Goal: Task Accomplishment & Management: Manage account settings

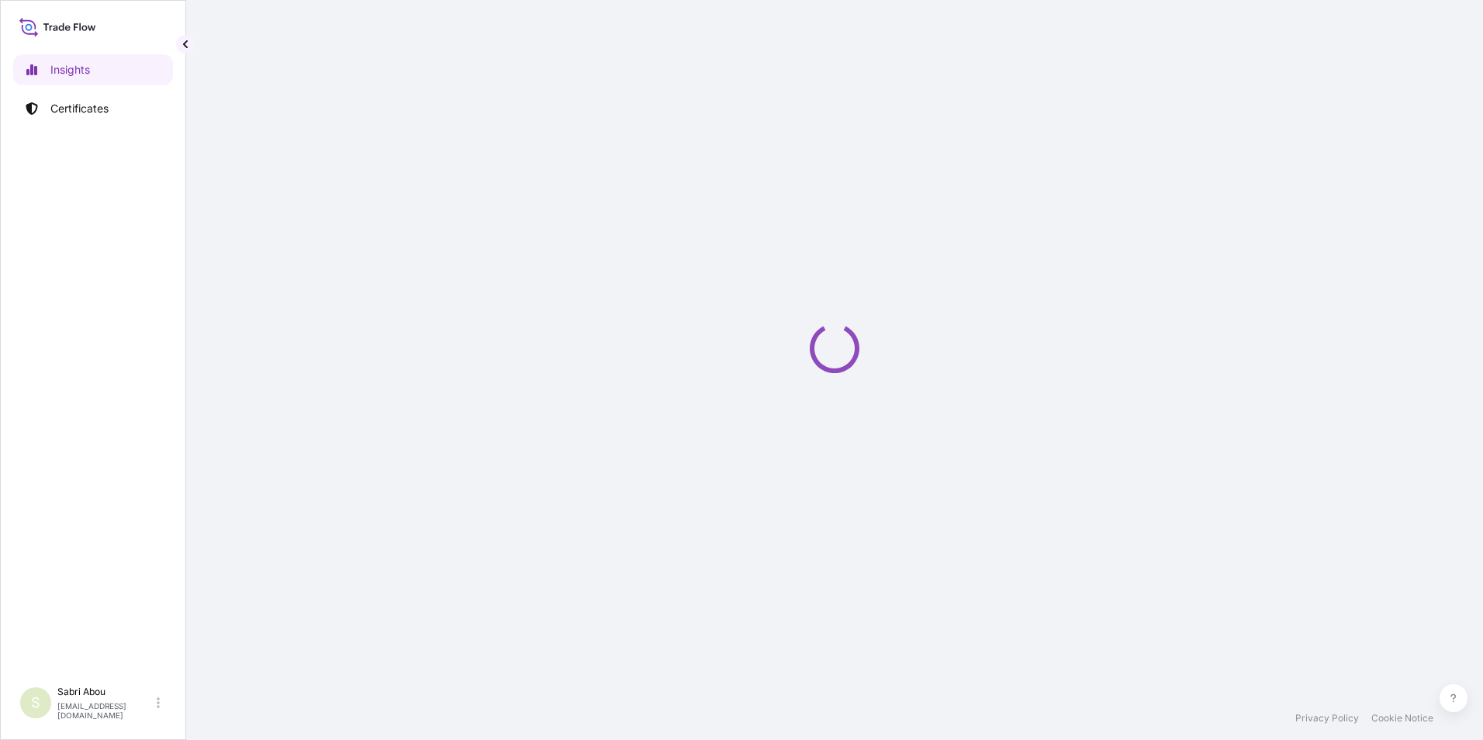
select select "2025"
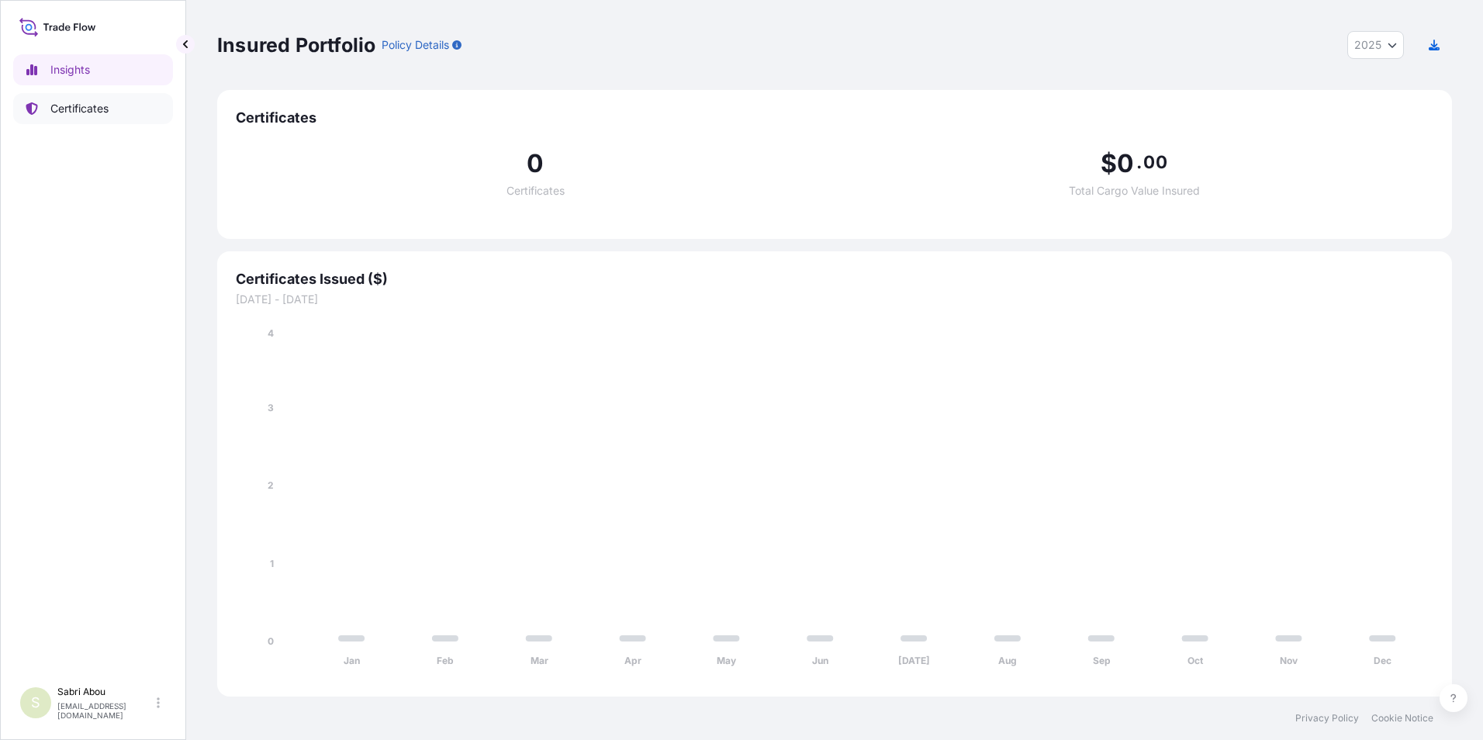
click at [105, 112] on p "Certificates" at bounding box center [79, 109] width 58 height 16
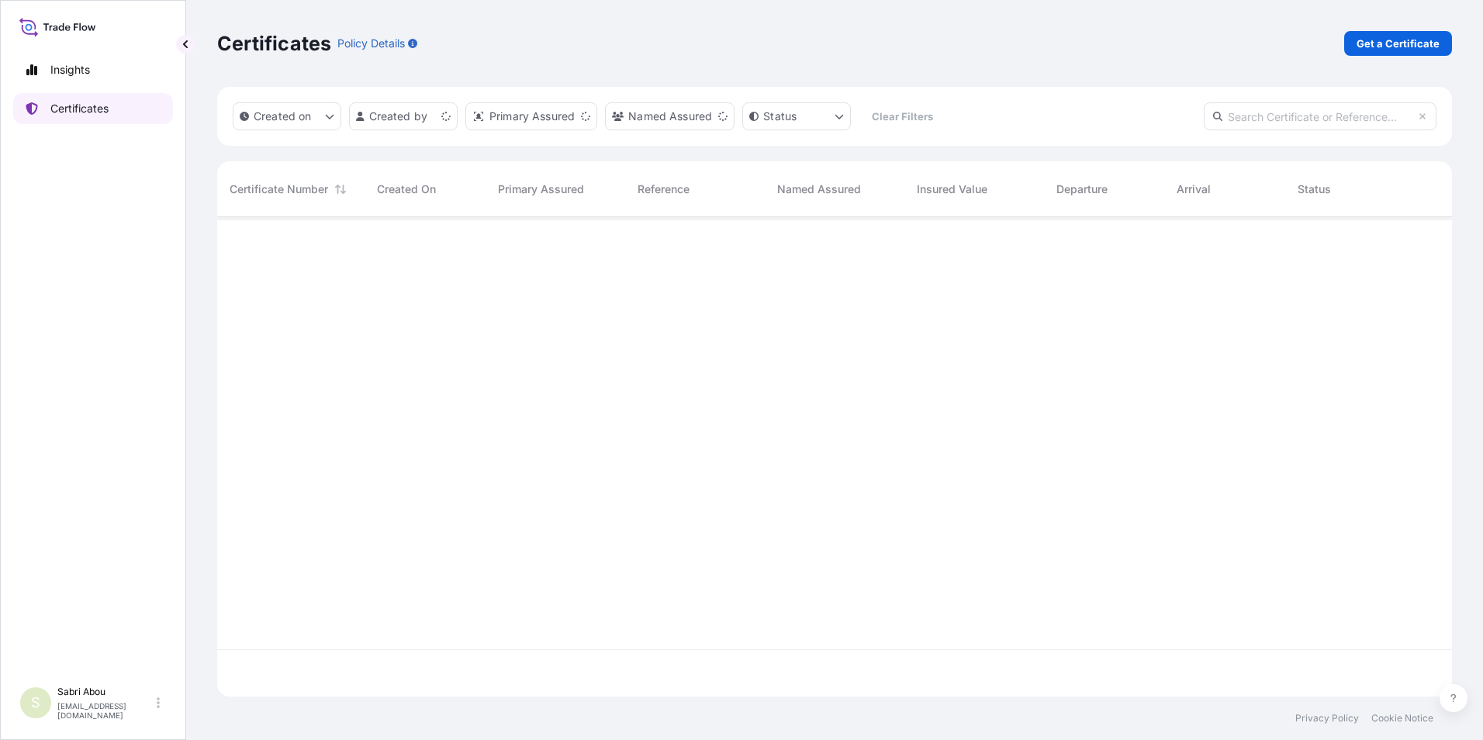
scroll to position [476, 1223]
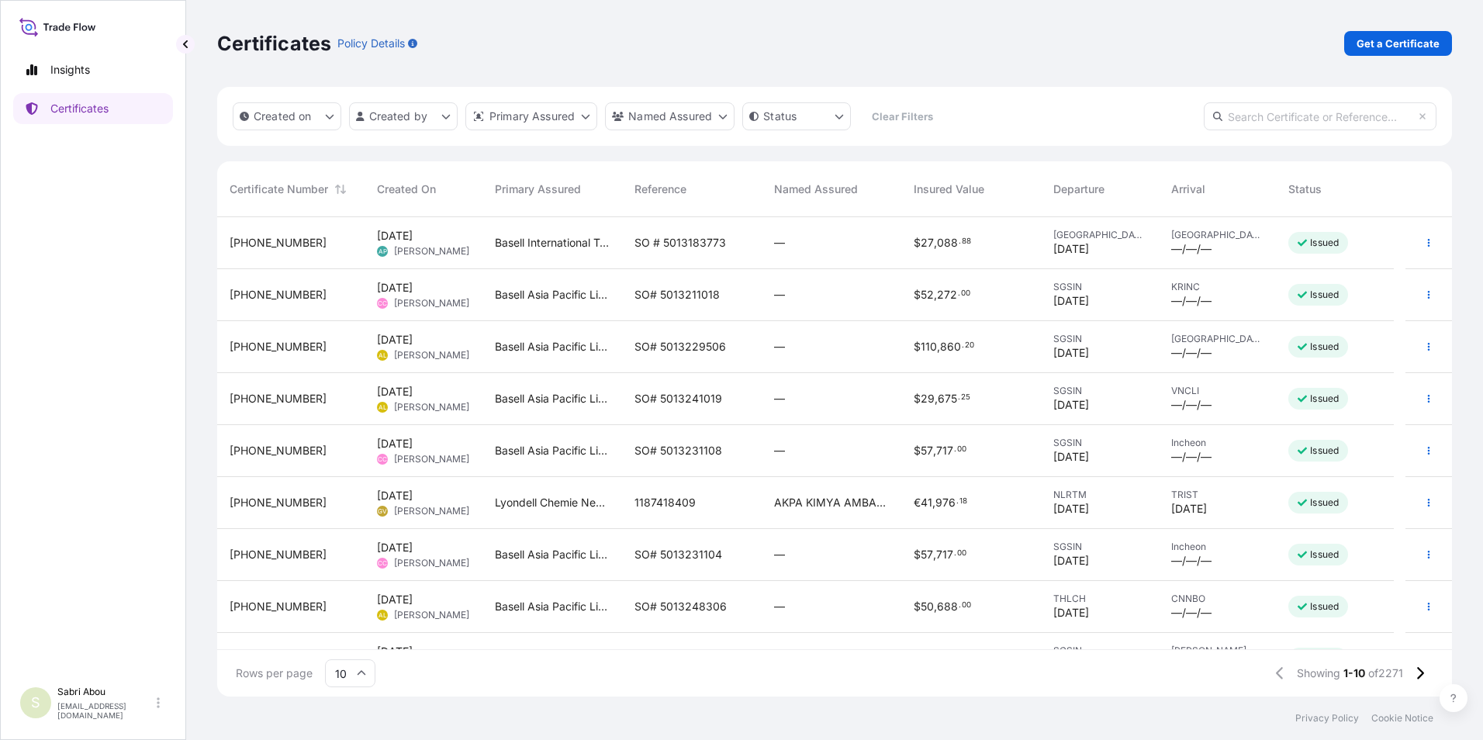
click at [1297, 123] on input "text" at bounding box center [1320, 116] width 233 height 28
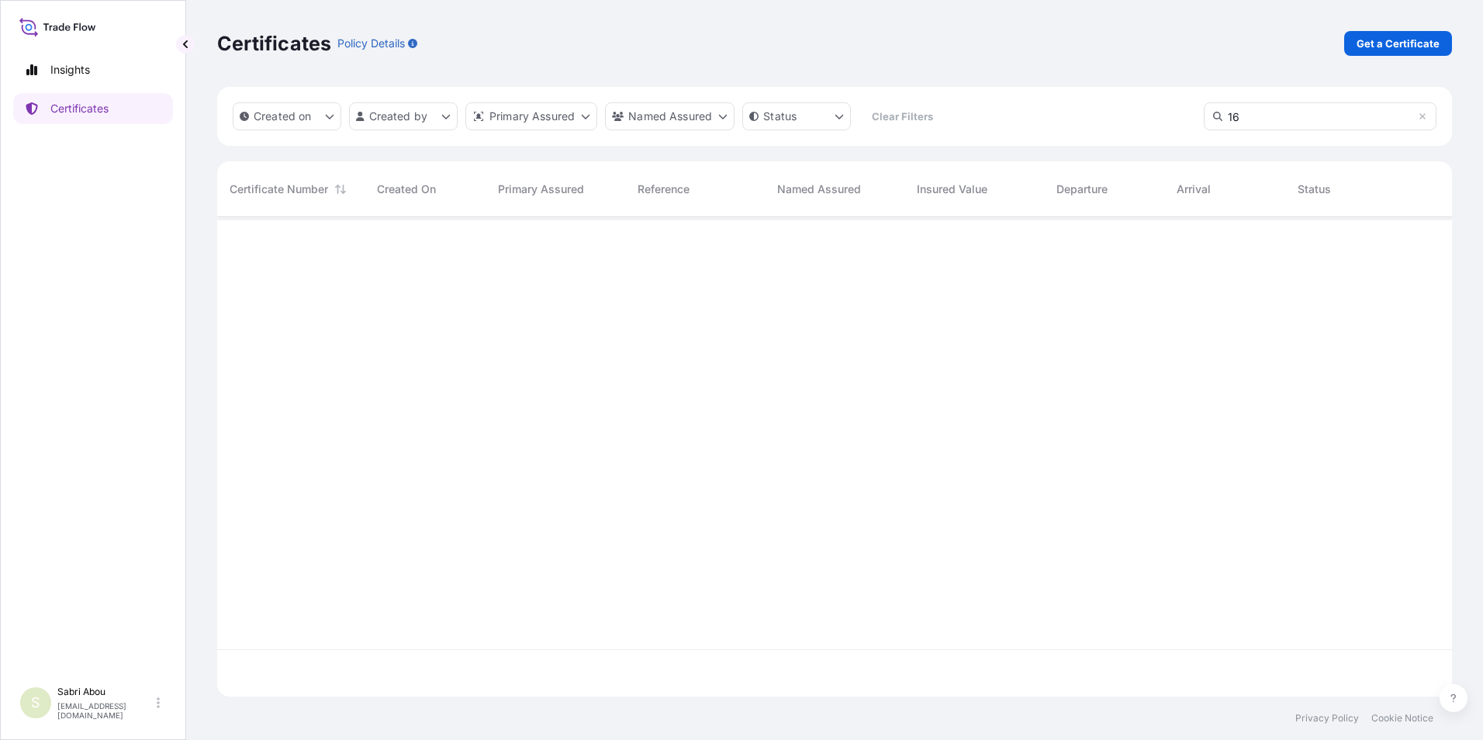
type input "1"
paste input "1625205663"
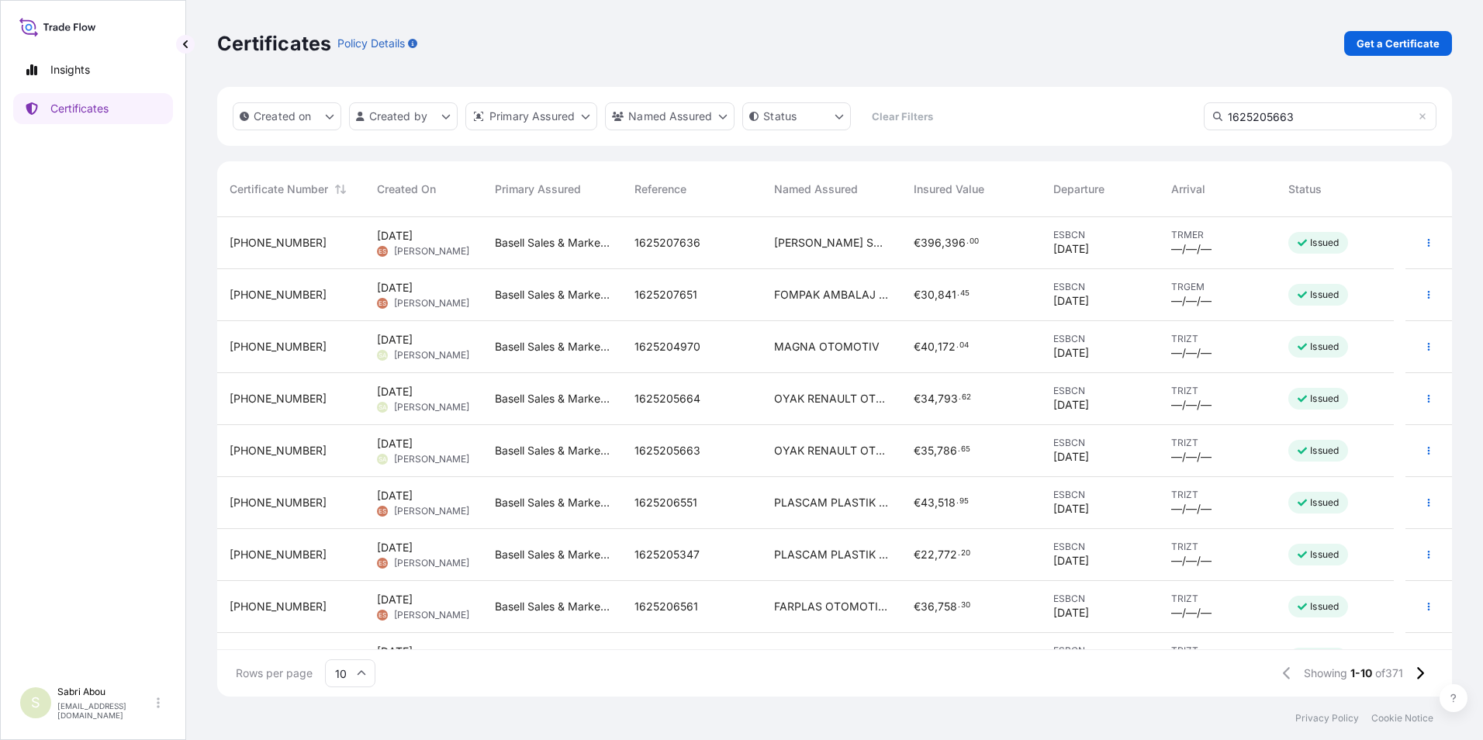
click at [1303, 117] on input "1625205663" at bounding box center [1320, 116] width 233 height 28
type input "1625205663"
click at [1342, 120] on input "1625205663" at bounding box center [1320, 116] width 233 height 28
click at [1421, 116] on icon at bounding box center [1422, 116] width 9 height 9
click at [1307, 126] on input "text" at bounding box center [1320, 116] width 233 height 28
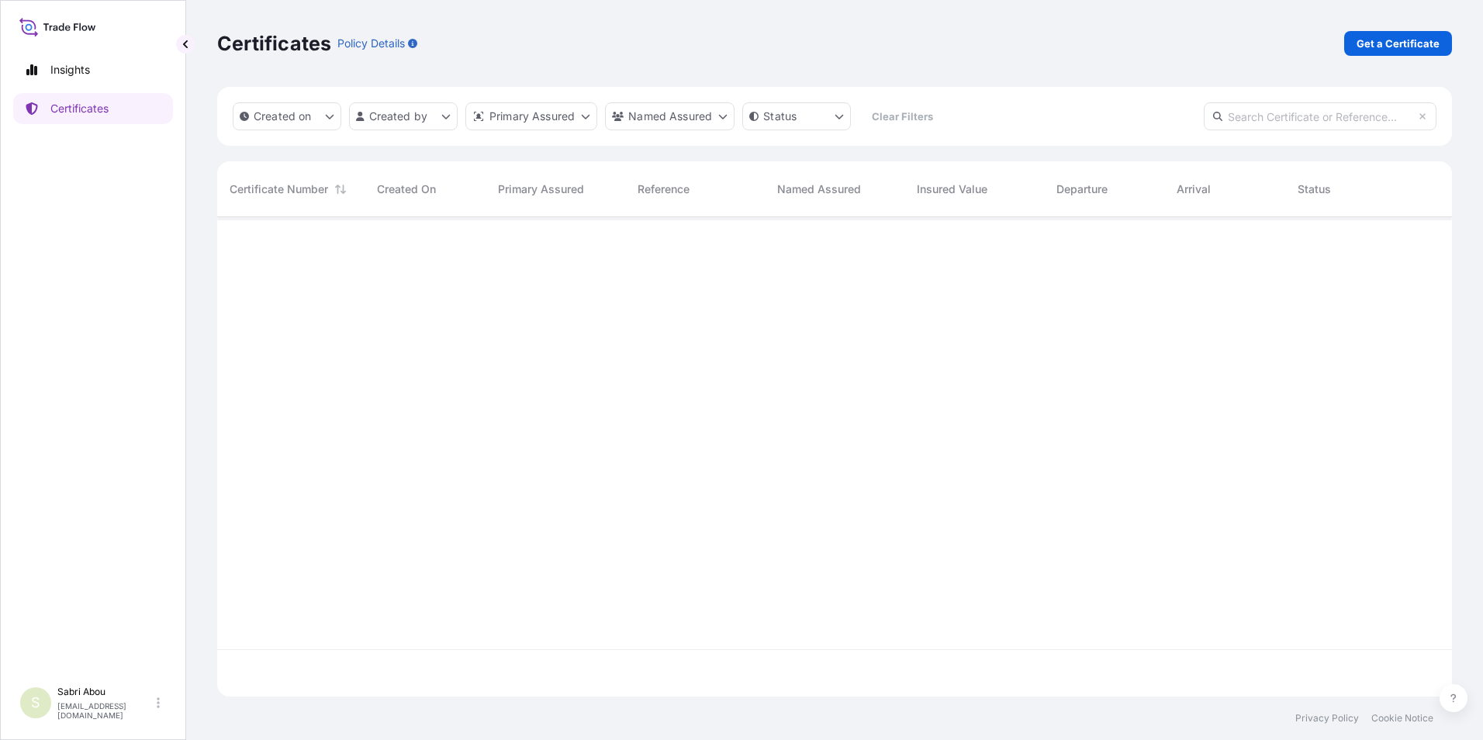
paste input "1625205663"
type input "1625205663"
click at [1215, 117] on icon at bounding box center [1217, 116] width 9 height 9
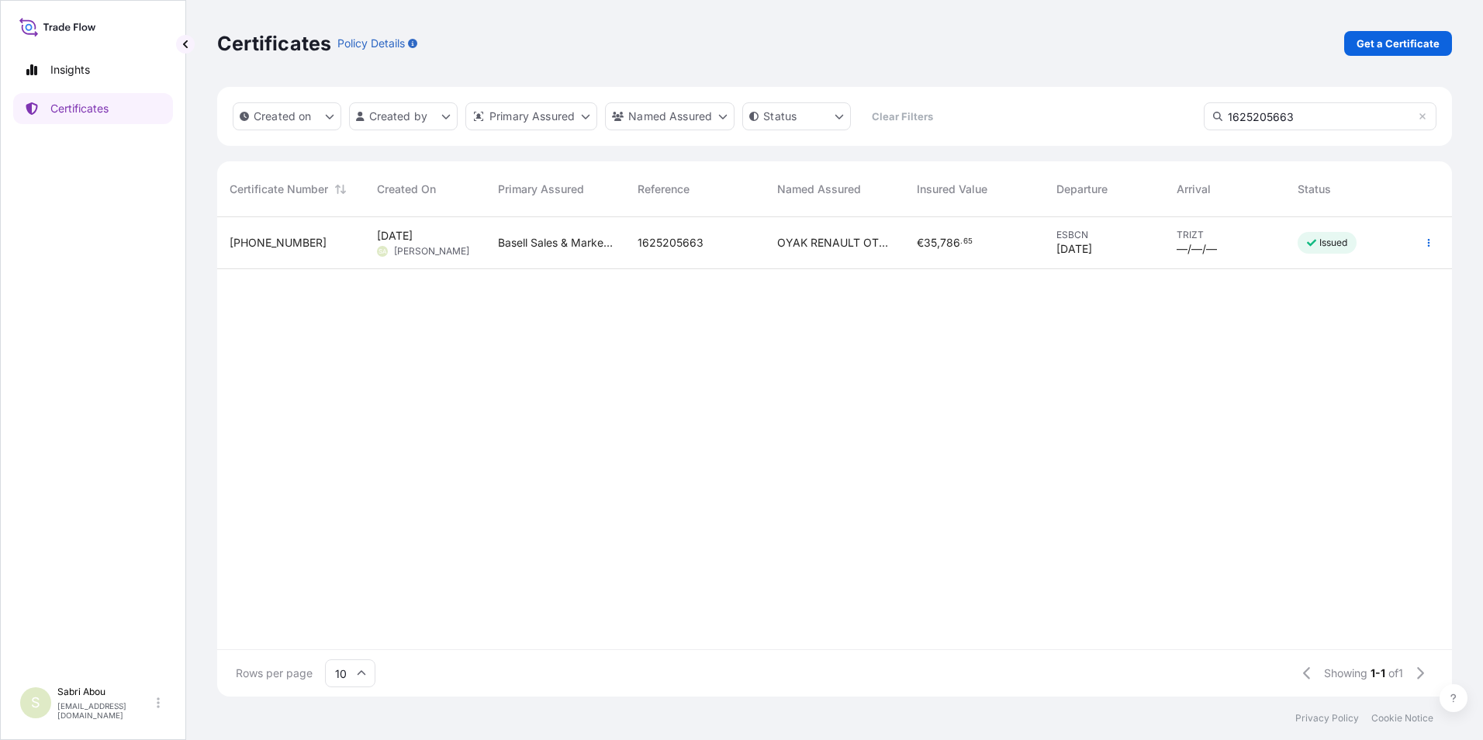
click at [754, 250] on div "1625205663" at bounding box center [695, 243] width 140 height 52
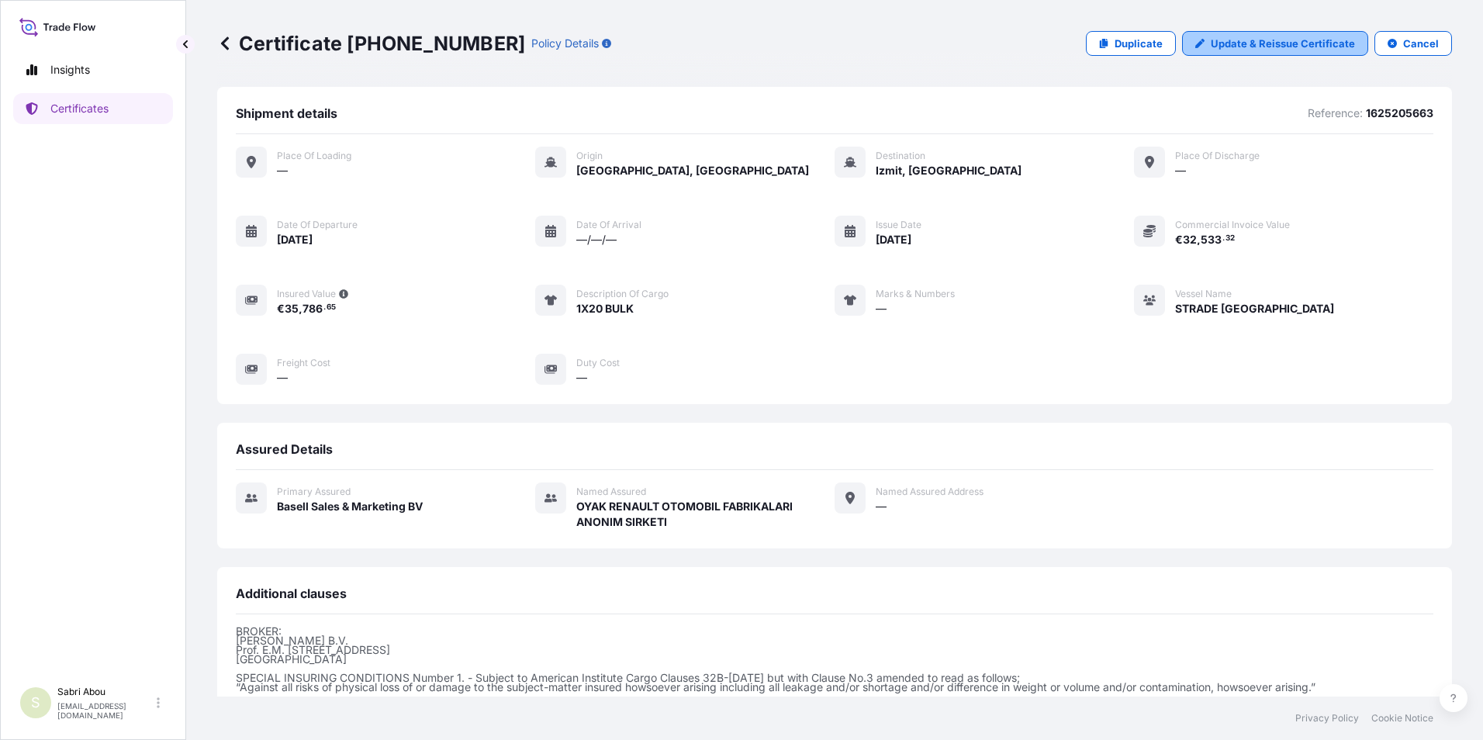
click at [1270, 36] on p "Update & Reissue Certificate" at bounding box center [1283, 44] width 144 height 16
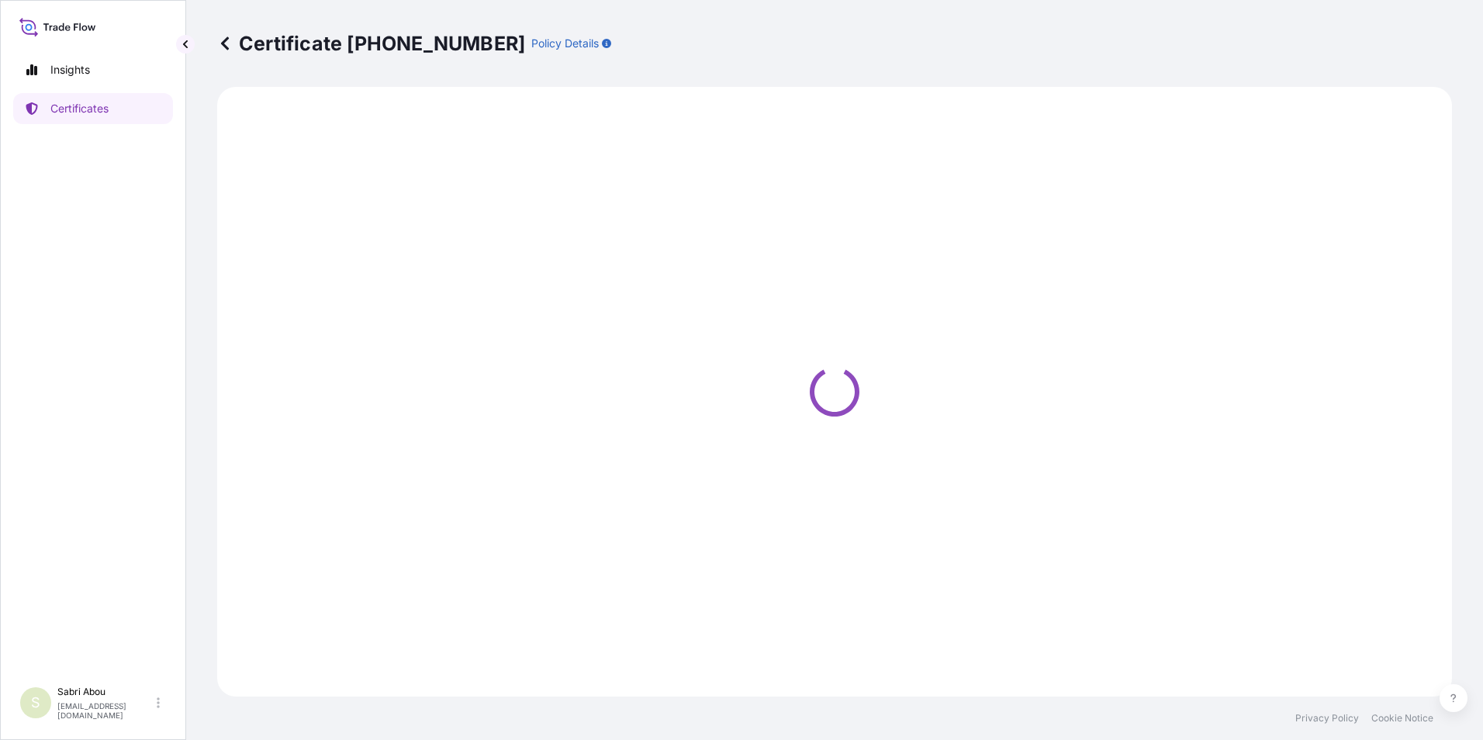
select select "Sea"
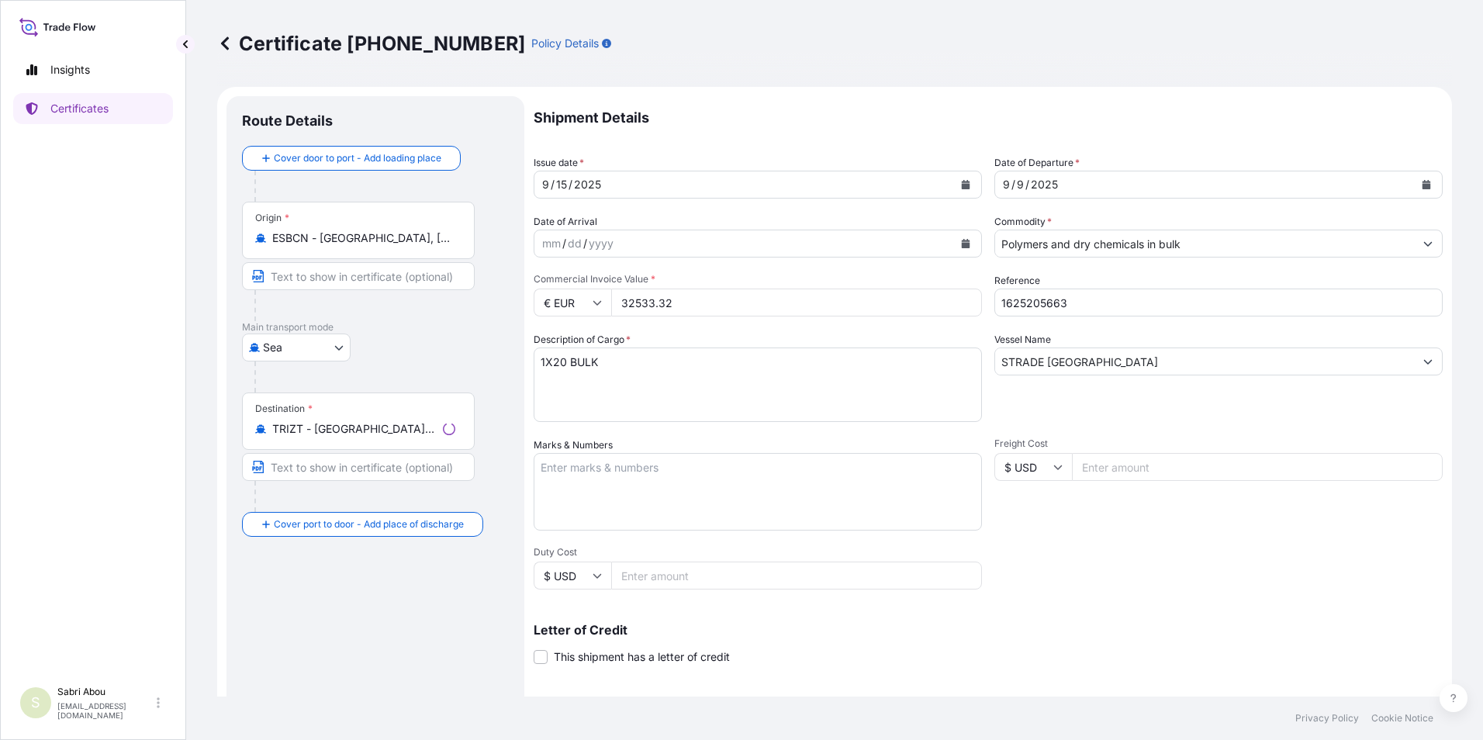
select select "32164"
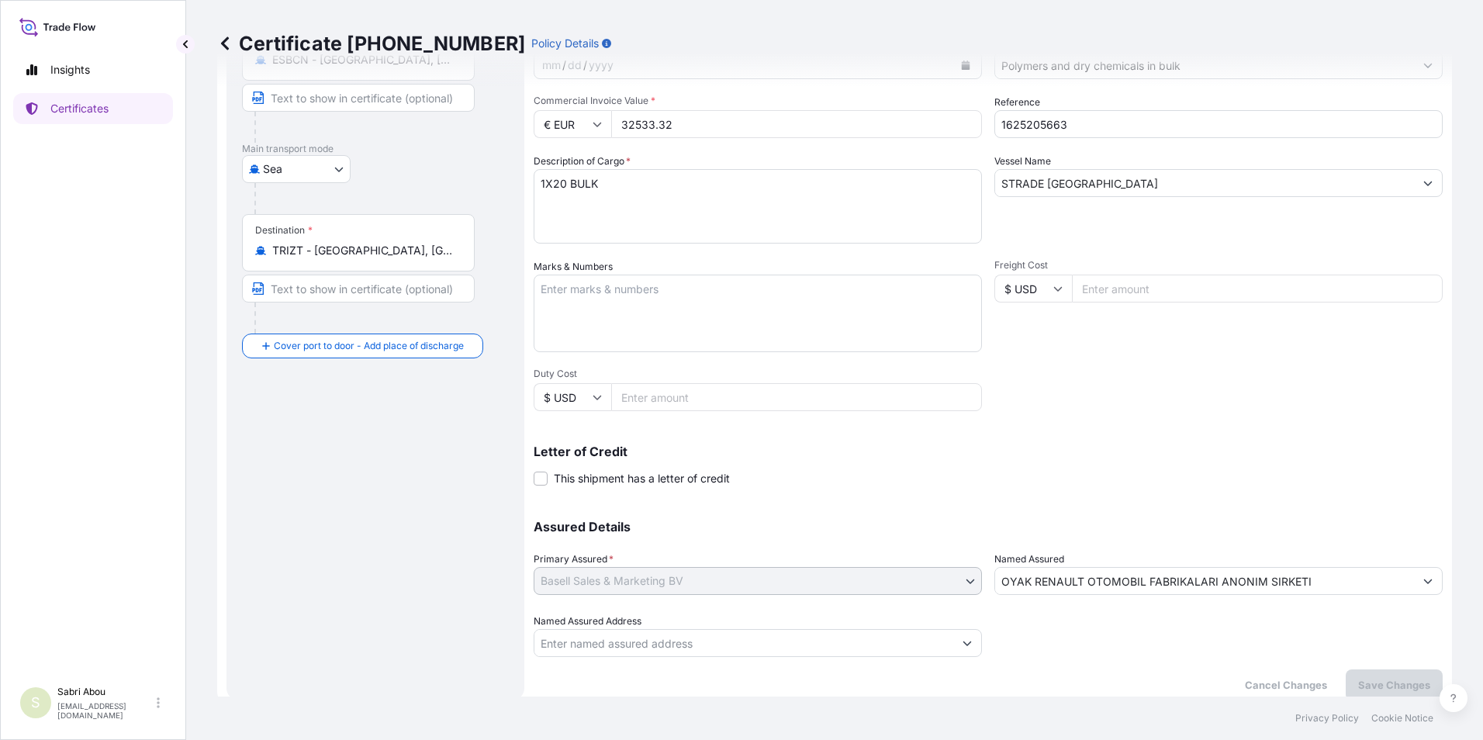
scroll to position [192, 0]
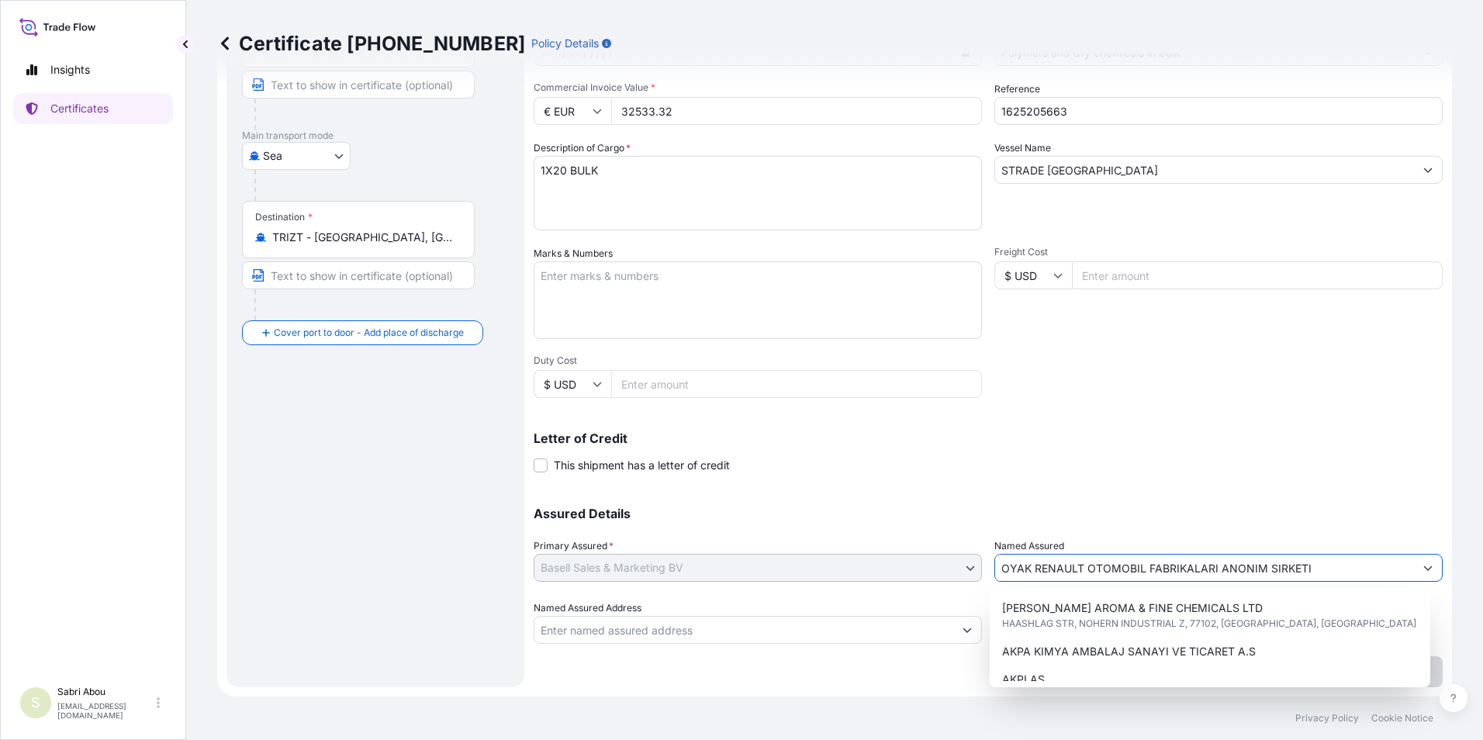
click at [942, 579] on div "Assured Details Primary Assured * Basell Sales & Marketing BV Basell Poliolefin…" at bounding box center [988, 566] width 909 height 155
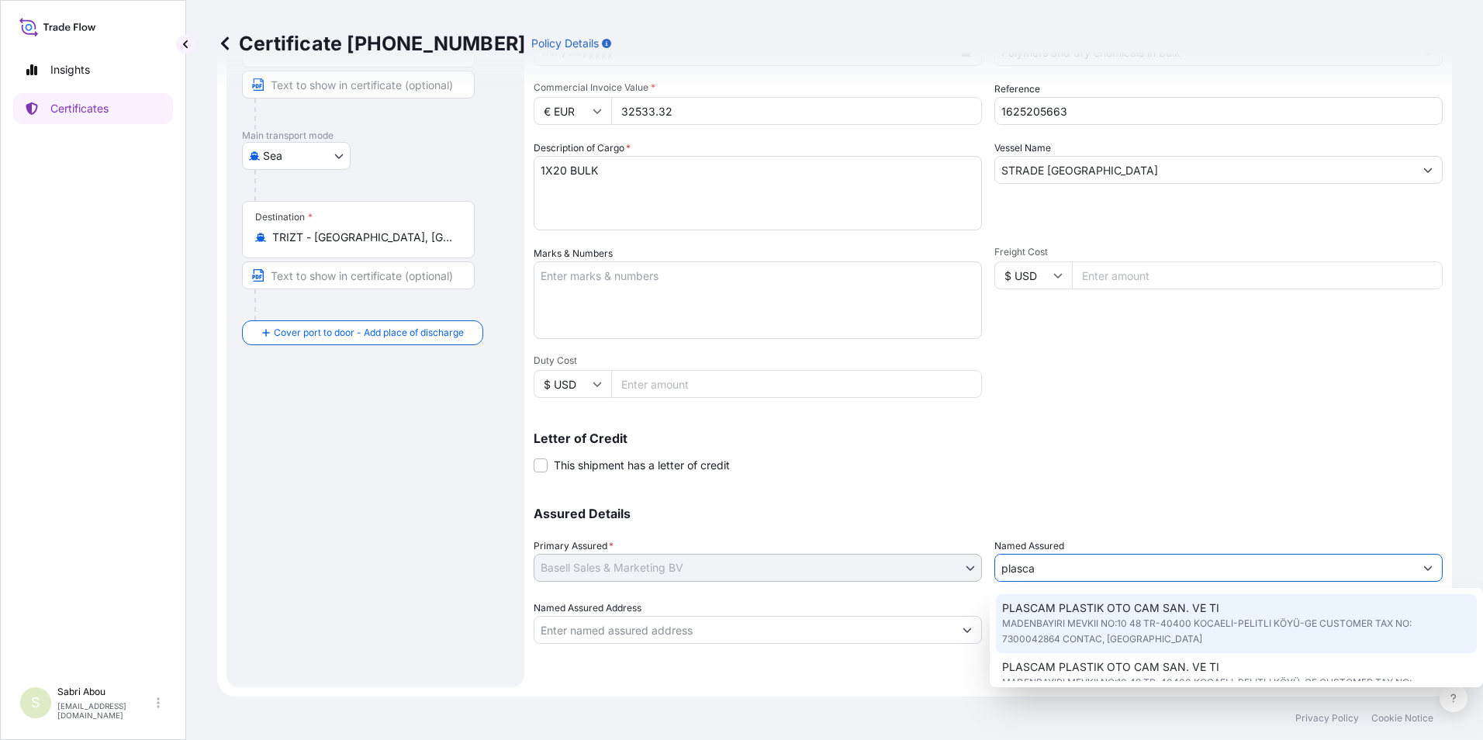
click at [1099, 626] on span "MADENBAYIRI MEVKII NO:10 48 TR-40400 KOCAELI-PELITLI KÖYÜ-GE CUSTOMER TAX NO: 7…" at bounding box center [1236, 631] width 469 height 31
type input "PLASCAM PLASTIK OTO CAM SAN. VE TI"
type input "MADENBAYIRI MEVKII NO:10 48TR-40400 KOCAELI-PELITLI KÖYÜ-GECUSTOMER TAX NO: 730…"
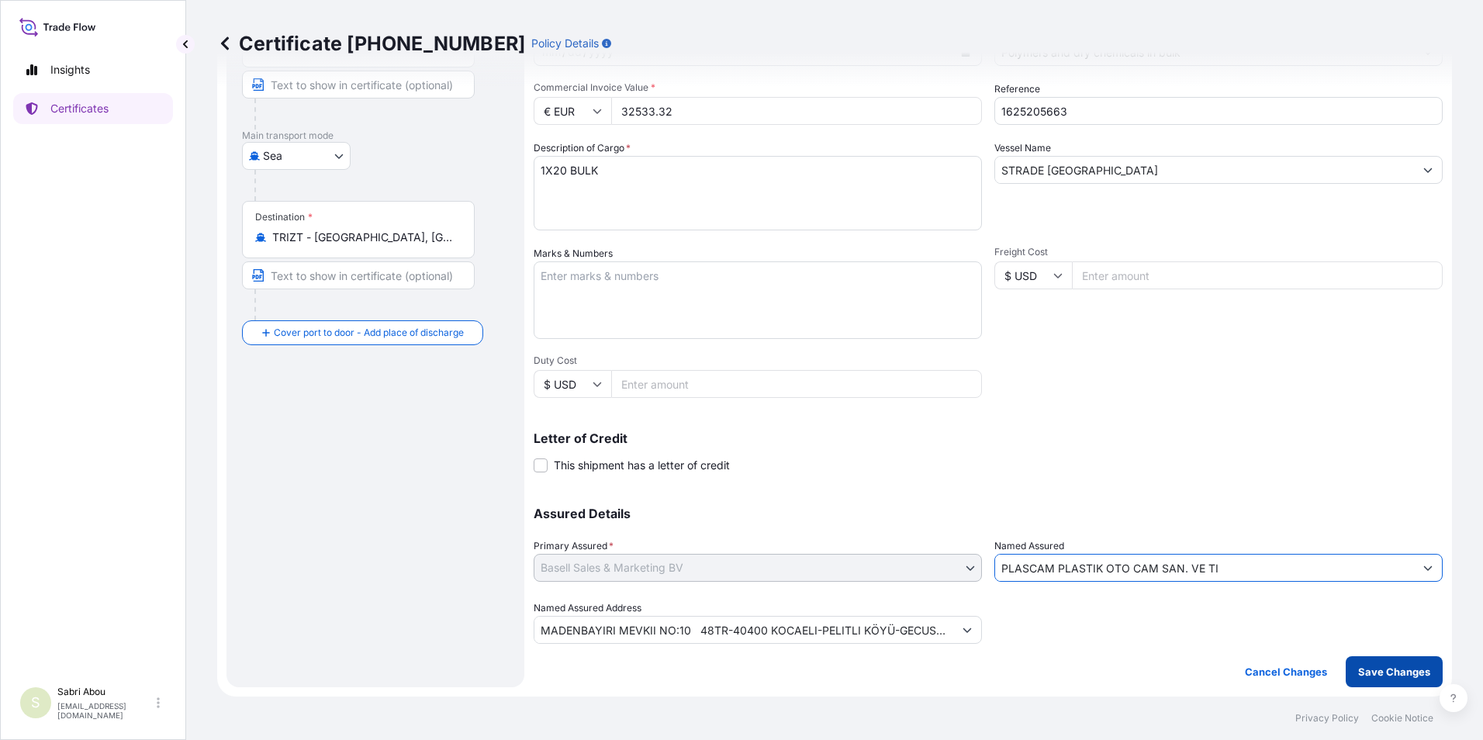
type input "PLASCAM PLASTIK OTO CAM SAN. VE TI"
click at [1375, 679] on button "Save Changes" at bounding box center [1394, 671] width 97 height 31
type input "MADENBAYIRI MEVKII NO:10 48TR-40400 KOCAELI-PELITLI KÖYÜ-GECUSTOMER TAX NO: 730…"
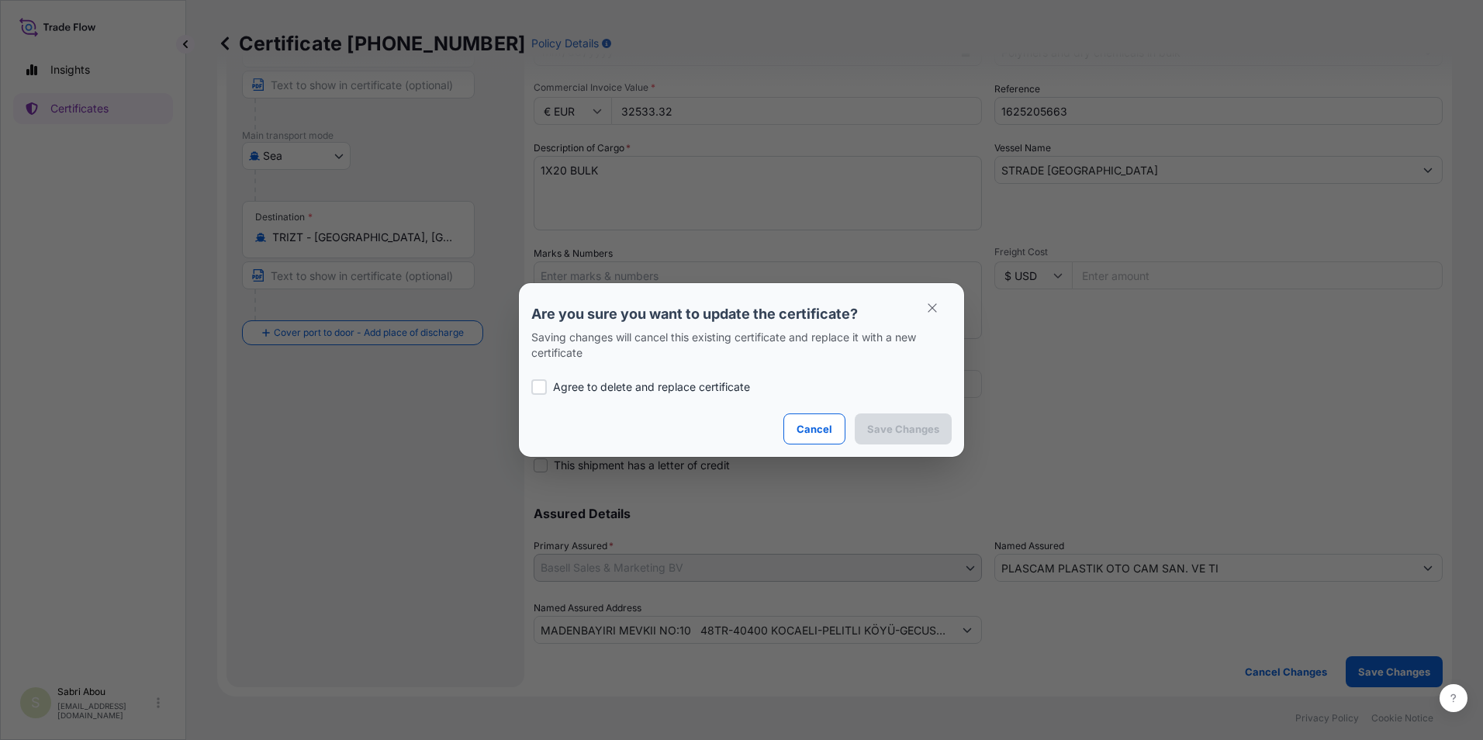
click at [730, 386] on p "Agree to delete and replace certificate" at bounding box center [651, 387] width 197 height 16
checkbox input "true"
click at [894, 428] on p "Save Changes" at bounding box center [903, 429] width 72 height 16
type input "MADENBAYIRI MEVKII NO:10 48TR-40400 KOCAELI-PELITLI KÖYÜ-GECUSTOMER TAX NO: 730…"
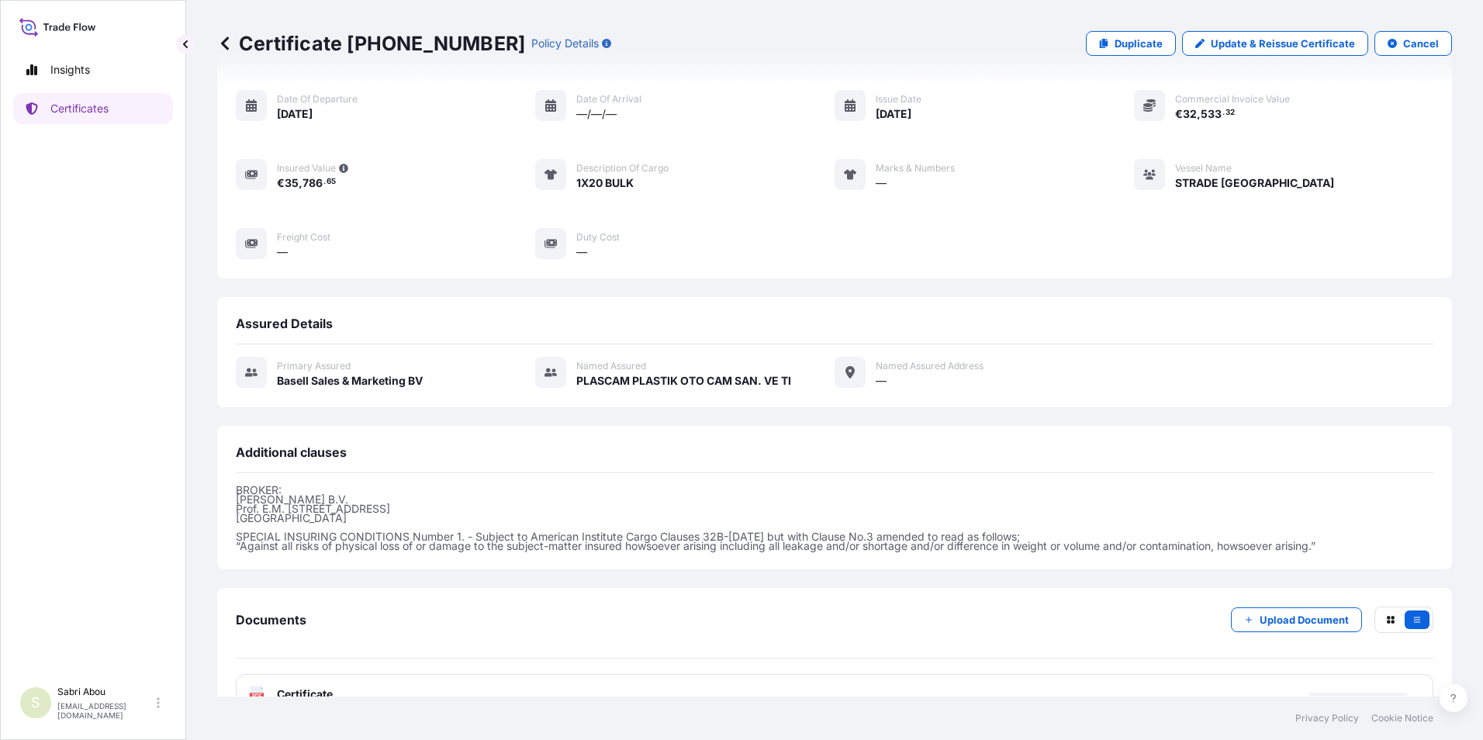
scroll to position [162, 0]
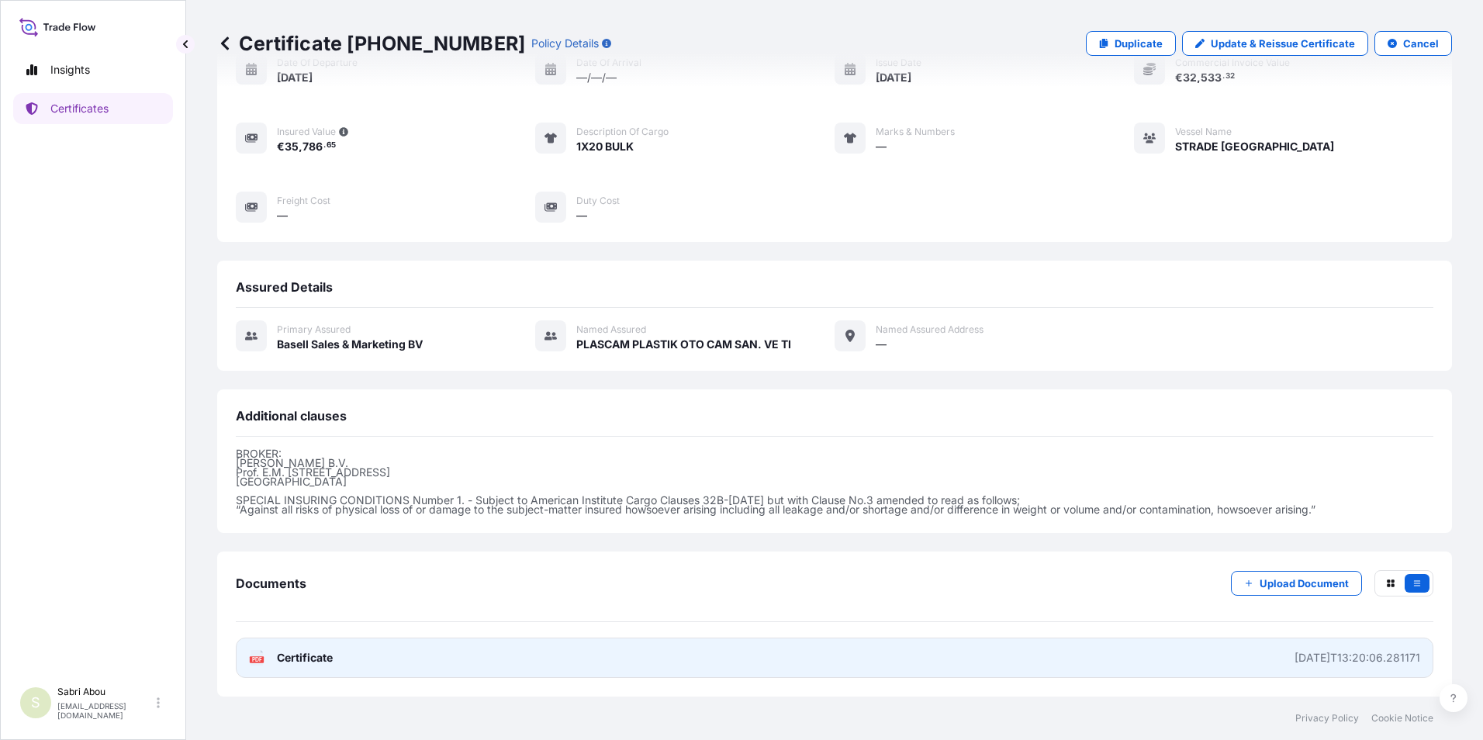
click at [396, 667] on link "PDF Certificate 2025-09-17T13:20:06.281171" at bounding box center [834, 658] width 1197 height 40
